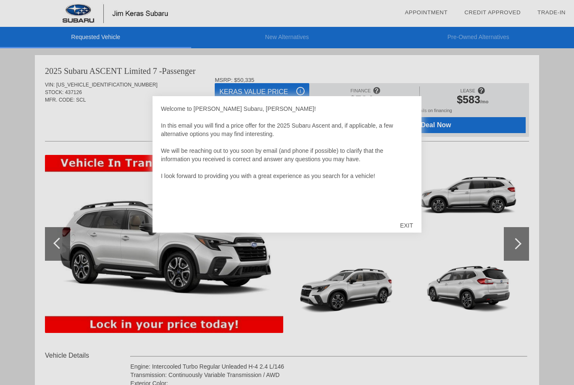
click at [415, 229] on div "EXIT" at bounding box center [407, 225] width 30 height 25
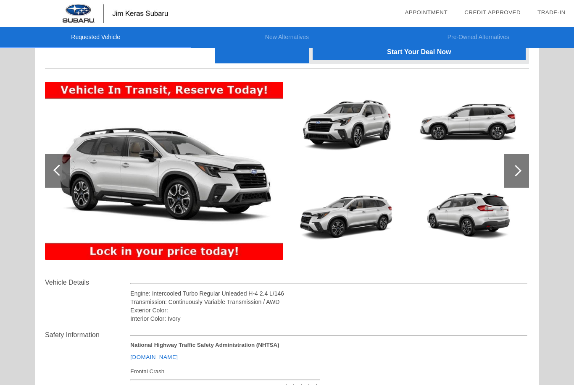
scroll to position [97, 0]
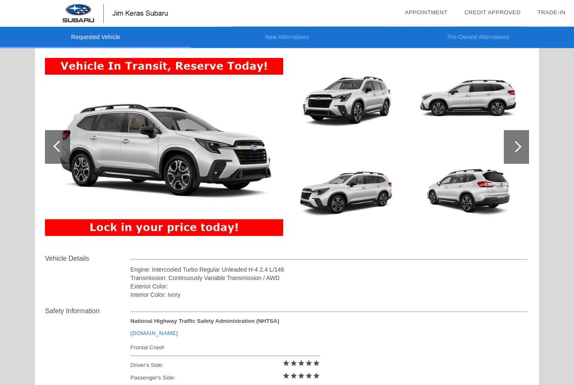
click at [522, 148] on div at bounding box center [516, 148] width 25 height 34
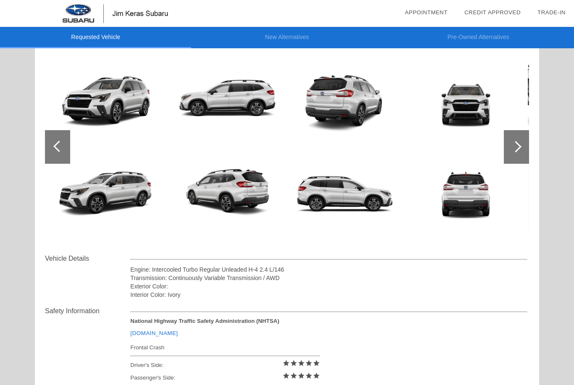
click at [517, 148] on div at bounding box center [515, 146] width 11 height 11
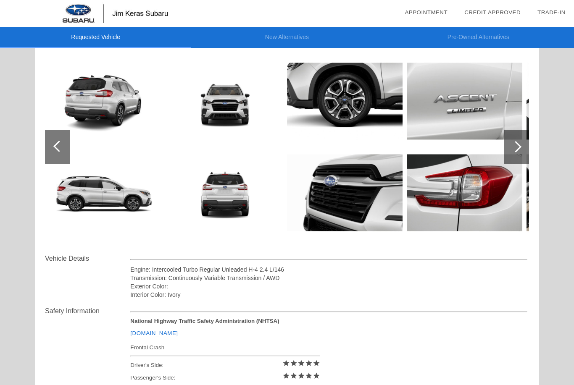
click at [518, 147] on div at bounding box center [515, 146] width 11 height 11
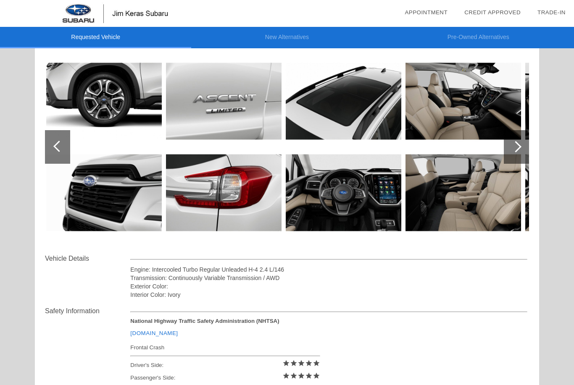
click at [519, 152] on div at bounding box center [516, 147] width 25 height 34
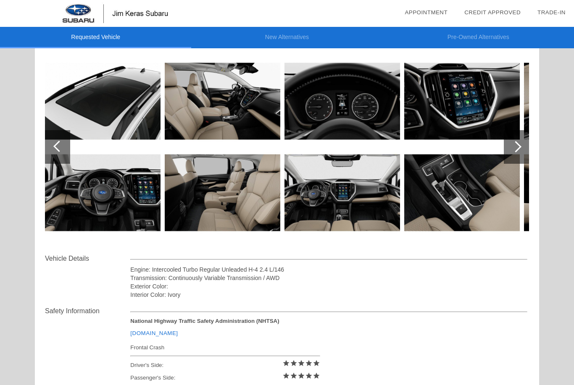
click at [521, 151] on div at bounding box center [516, 147] width 25 height 34
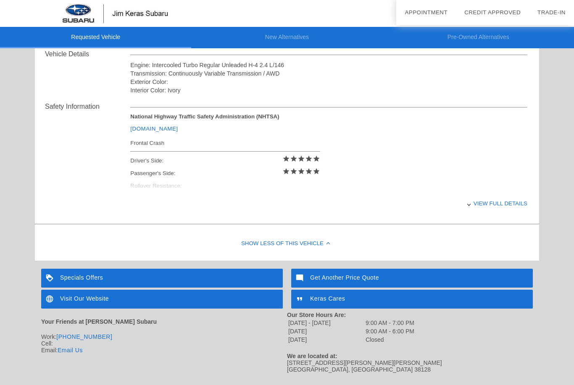
scroll to position [307, 0]
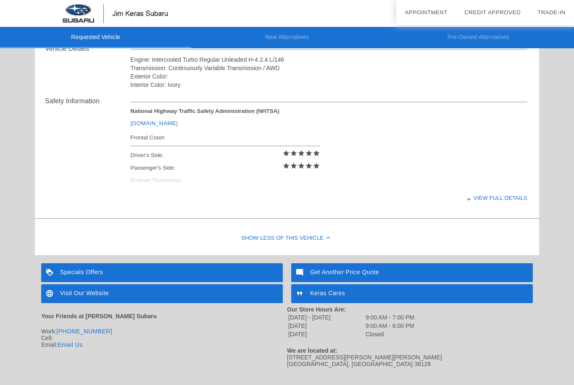
click at [179, 202] on div "View full details" at bounding box center [328, 198] width 397 height 21
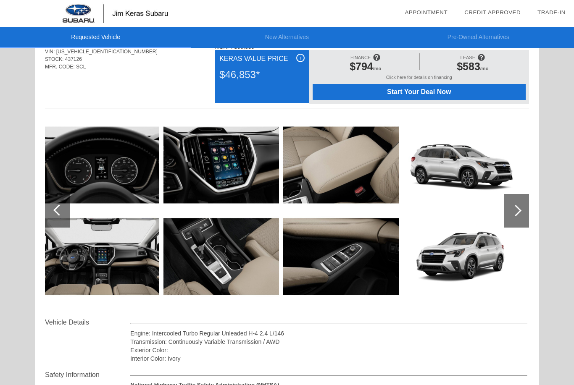
scroll to position [0, 0]
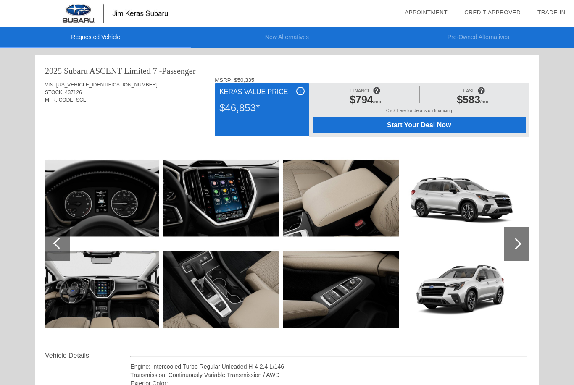
click at [56, 245] on div at bounding box center [58, 243] width 11 height 11
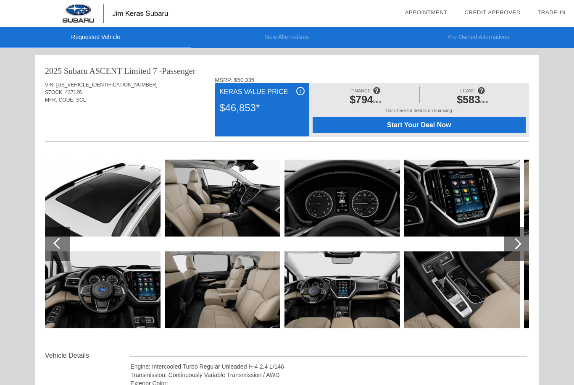
click at [208, 277] on img at bounding box center [223, 290] width 116 height 87
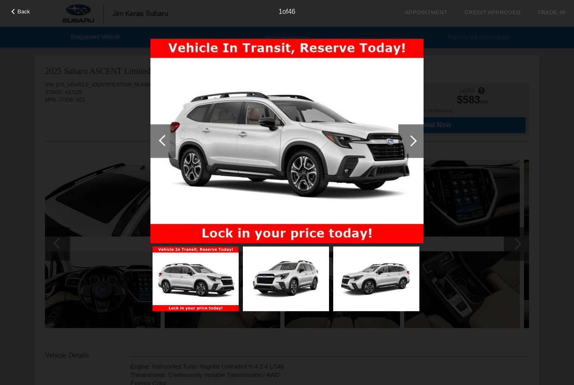
click at [408, 142] on div at bounding box center [411, 140] width 11 height 11
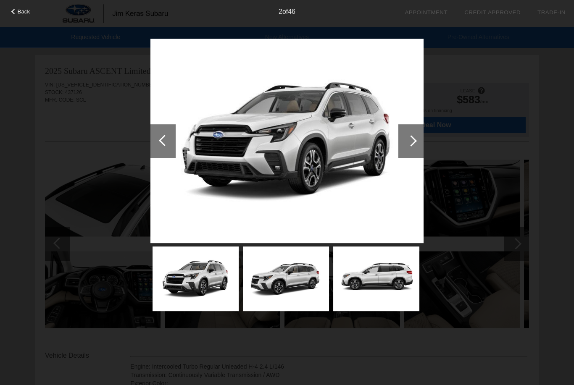
click at [414, 143] on div at bounding box center [411, 140] width 11 height 11
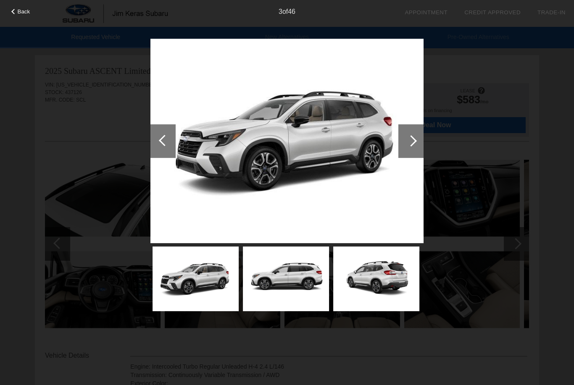
click at [415, 140] on div at bounding box center [411, 140] width 11 height 11
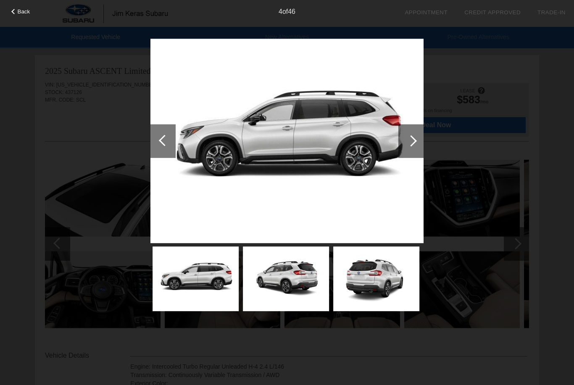
click at [415, 142] on div at bounding box center [411, 140] width 11 height 11
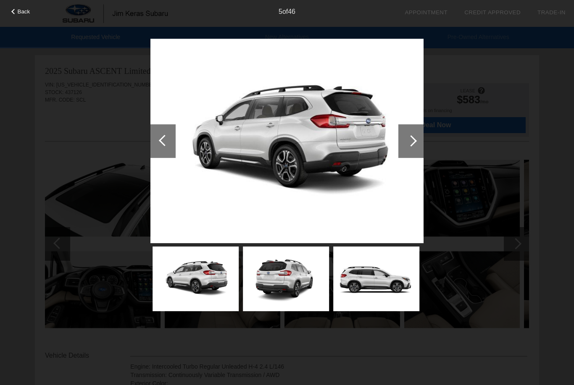
click at [419, 139] on div at bounding box center [410, 141] width 25 height 34
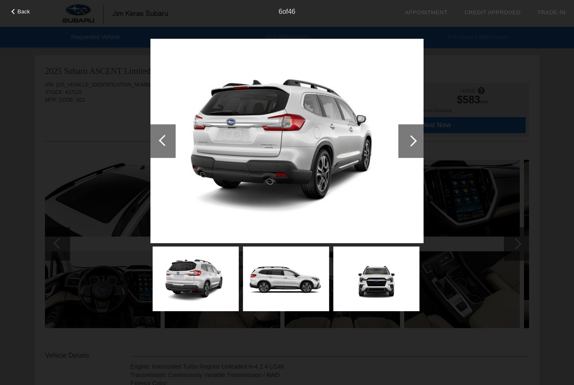
click at [413, 142] on div at bounding box center [411, 140] width 11 height 11
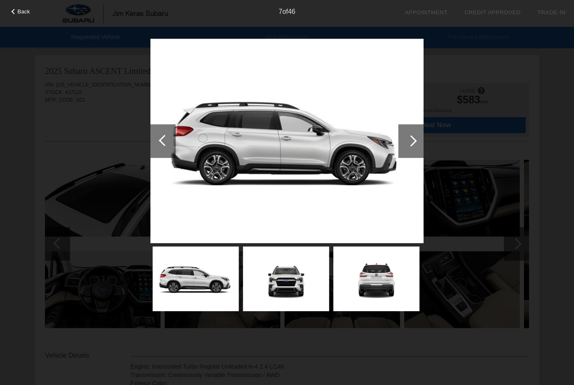
click at [412, 142] on div at bounding box center [411, 140] width 11 height 11
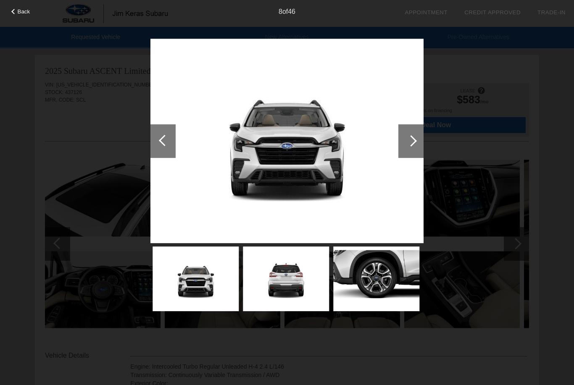
click at [414, 138] on div at bounding box center [411, 140] width 11 height 11
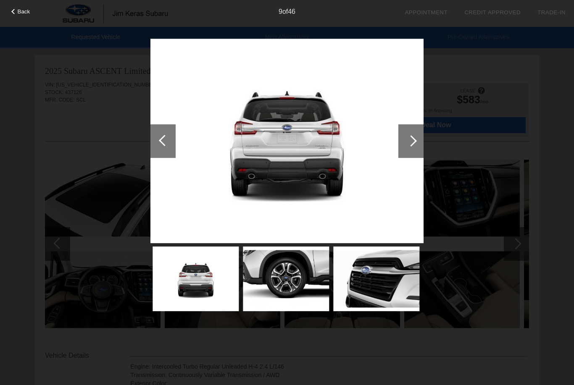
click at [412, 139] on div at bounding box center [411, 140] width 11 height 11
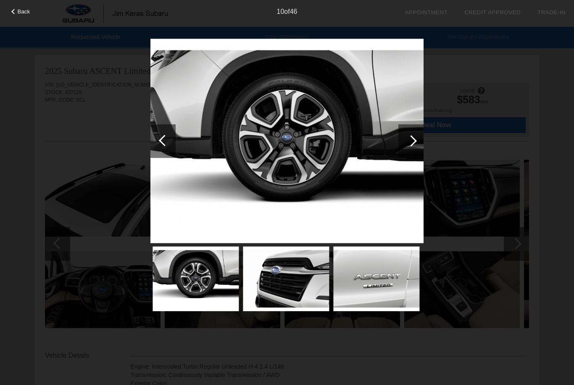
click at [411, 141] on div at bounding box center [411, 140] width 11 height 11
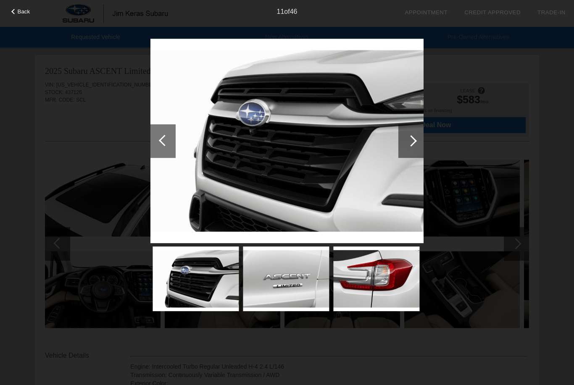
click at [416, 143] on div at bounding box center [410, 141] width 25 height 34
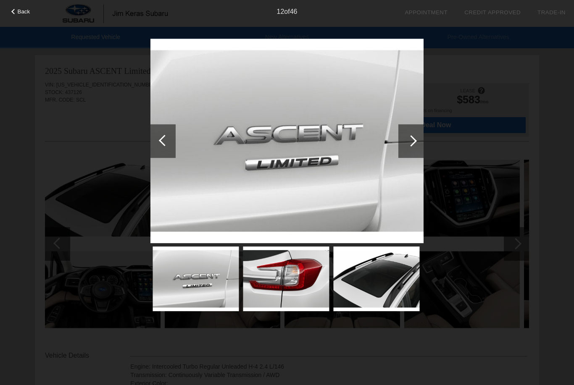
click at [418, 142] on div at bounding box center [410, 141] width 25 height 34
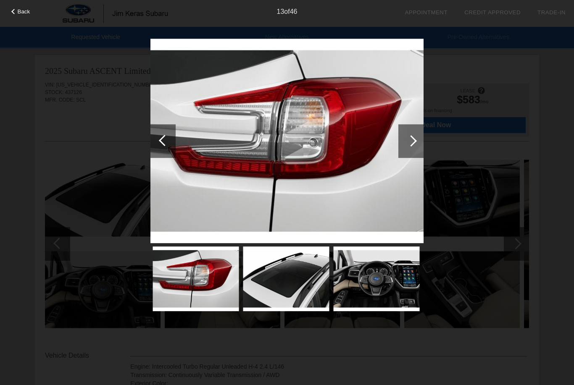
click at [414, 140] on div at bounding box center [411, 140] width 11 height 11
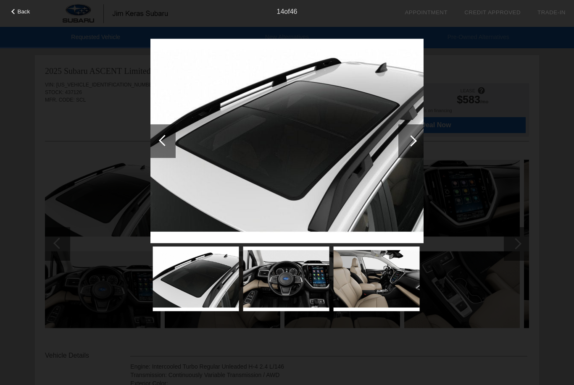
click at [412, 141] on div at bounding box center [411, 140] width 11 height 11
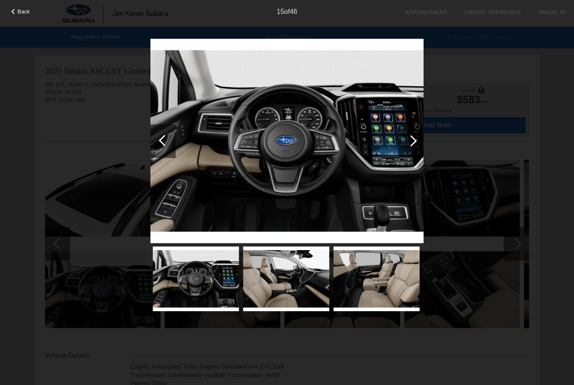
click at [418, 142] on div at bounding box center [410, 141] width 25 height 34
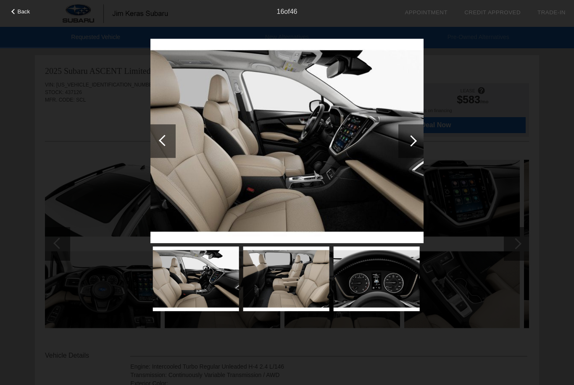
click at [416, 141] on div at bounding box center [411, 140] width 11 height 11
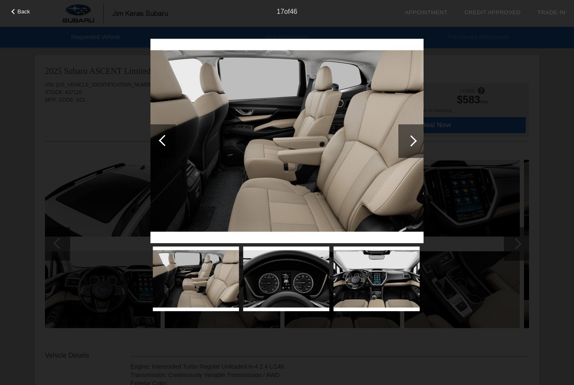
click at [16, 13] on div "Back" at bounding box center [21, 10] width 42 height 4
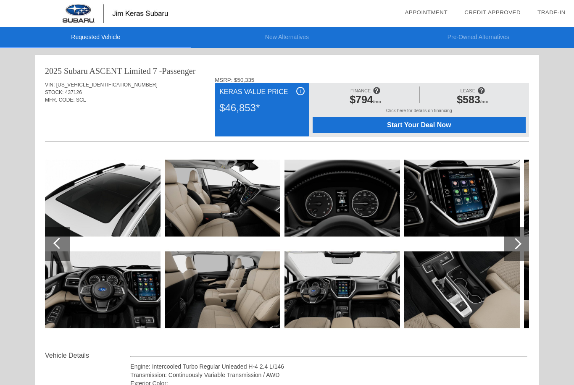
click at [302, 94] on div "i" at bounding box center [300, 91] width 8 height 8
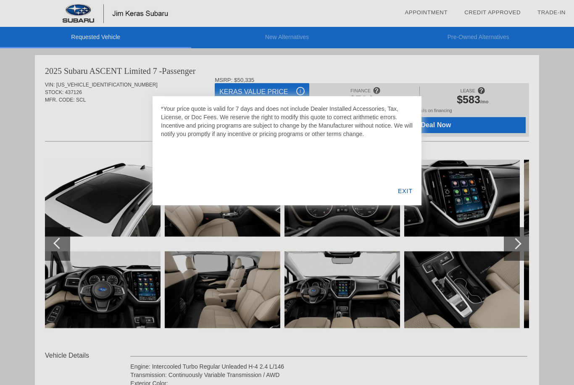
click at [412, 195] on div "EXIT" at bounding box center [405, 191] width 32 height 29
